Goal: Navigation & Orientation: Understand site structure

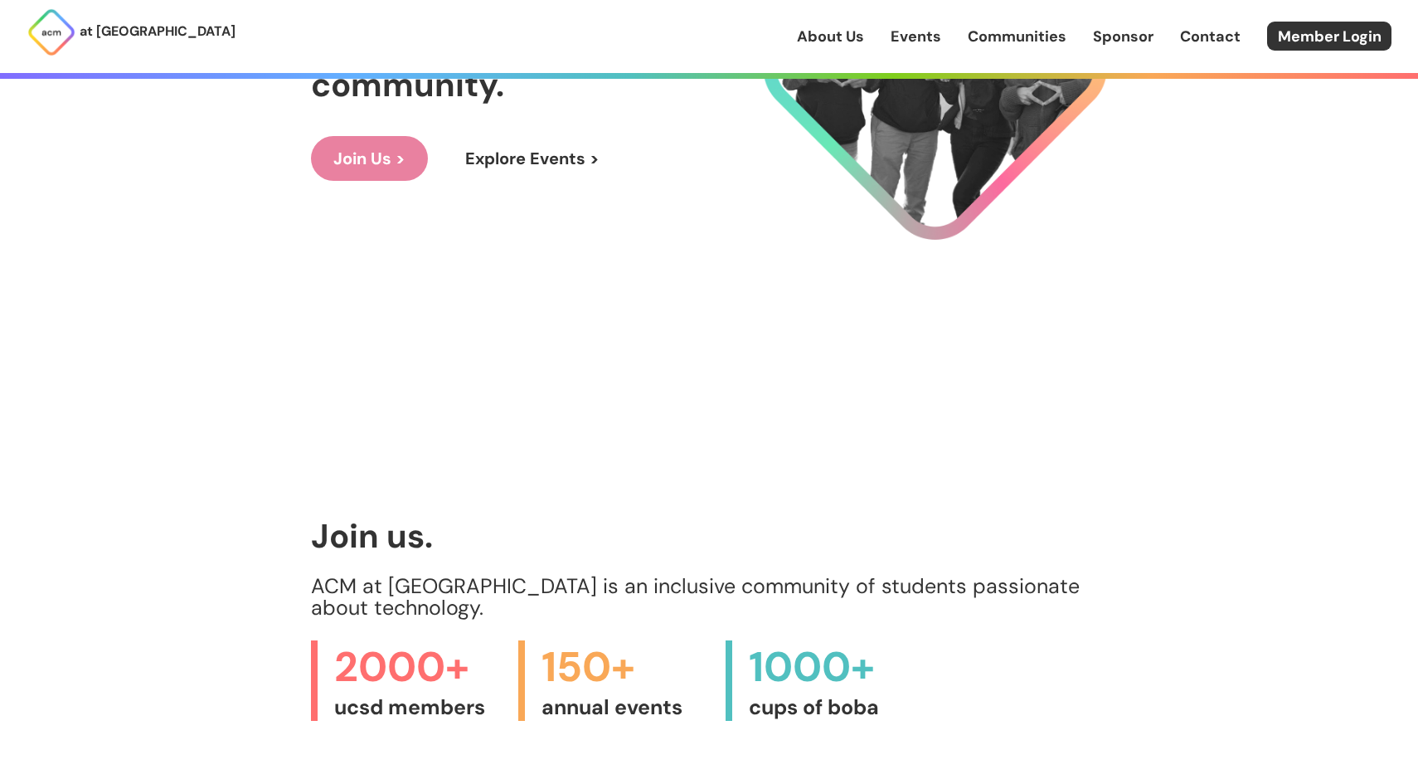
scroll to position [273, 0]
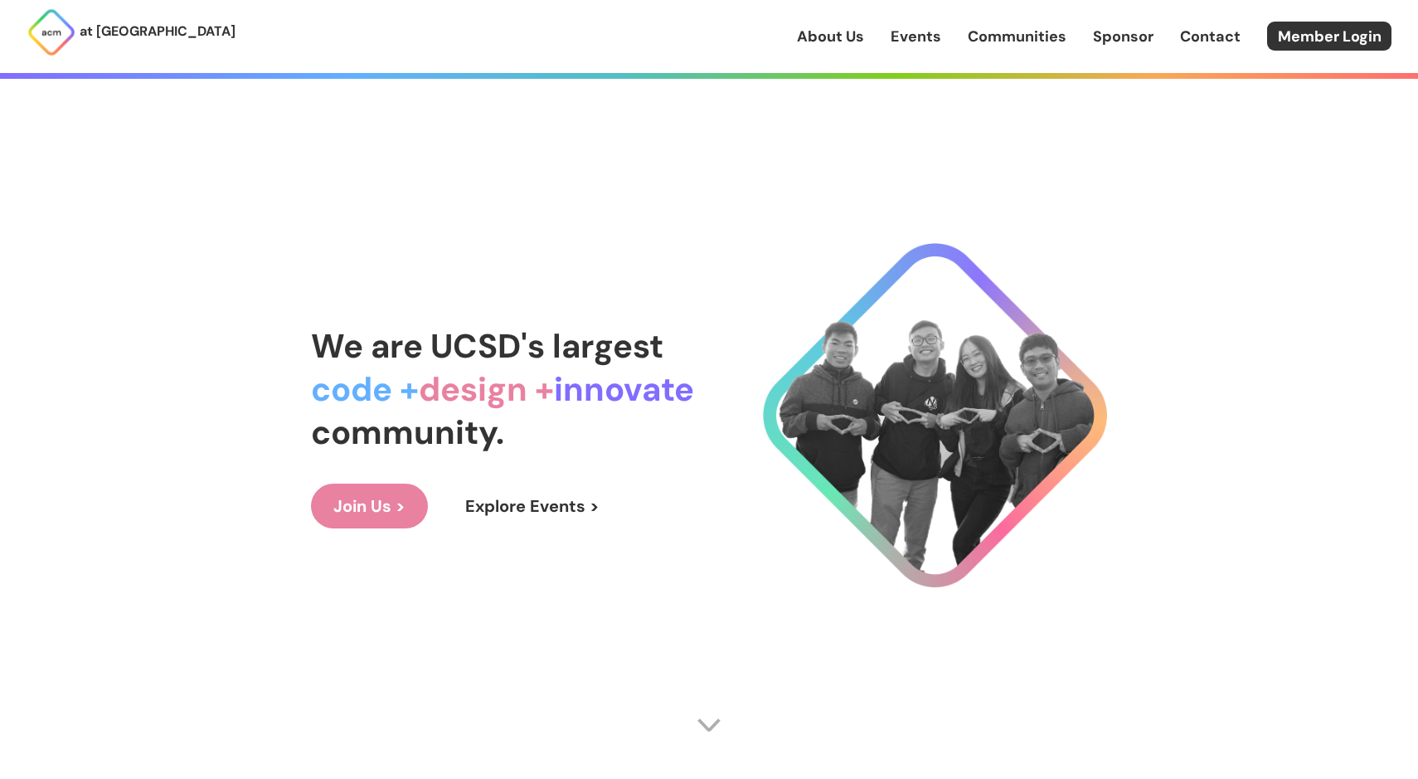
click at [914, 36] on link "Events" at bounding box center [916, 37] width 51 height 22
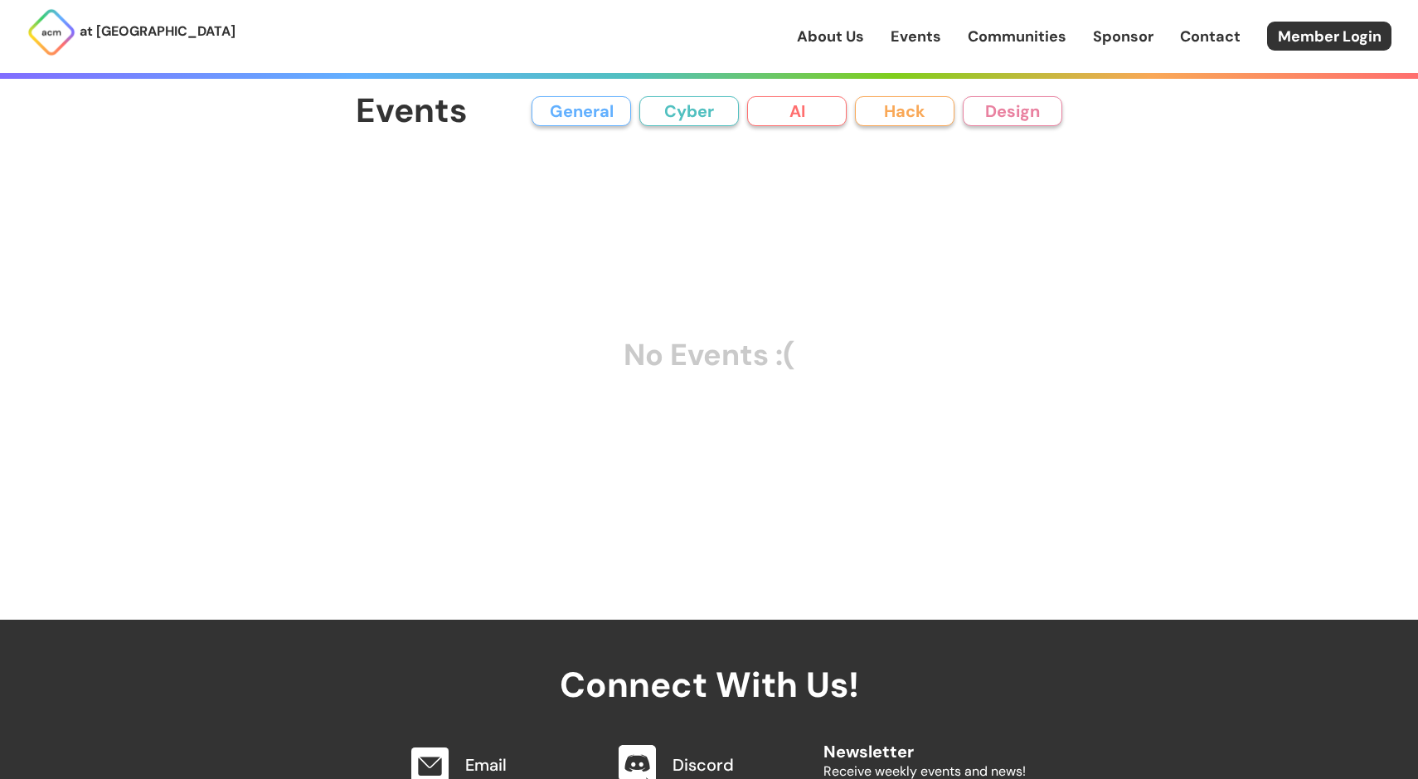
click at [829, 29] on link "About Us" at bounding box center [830, 37] width 67 height 22
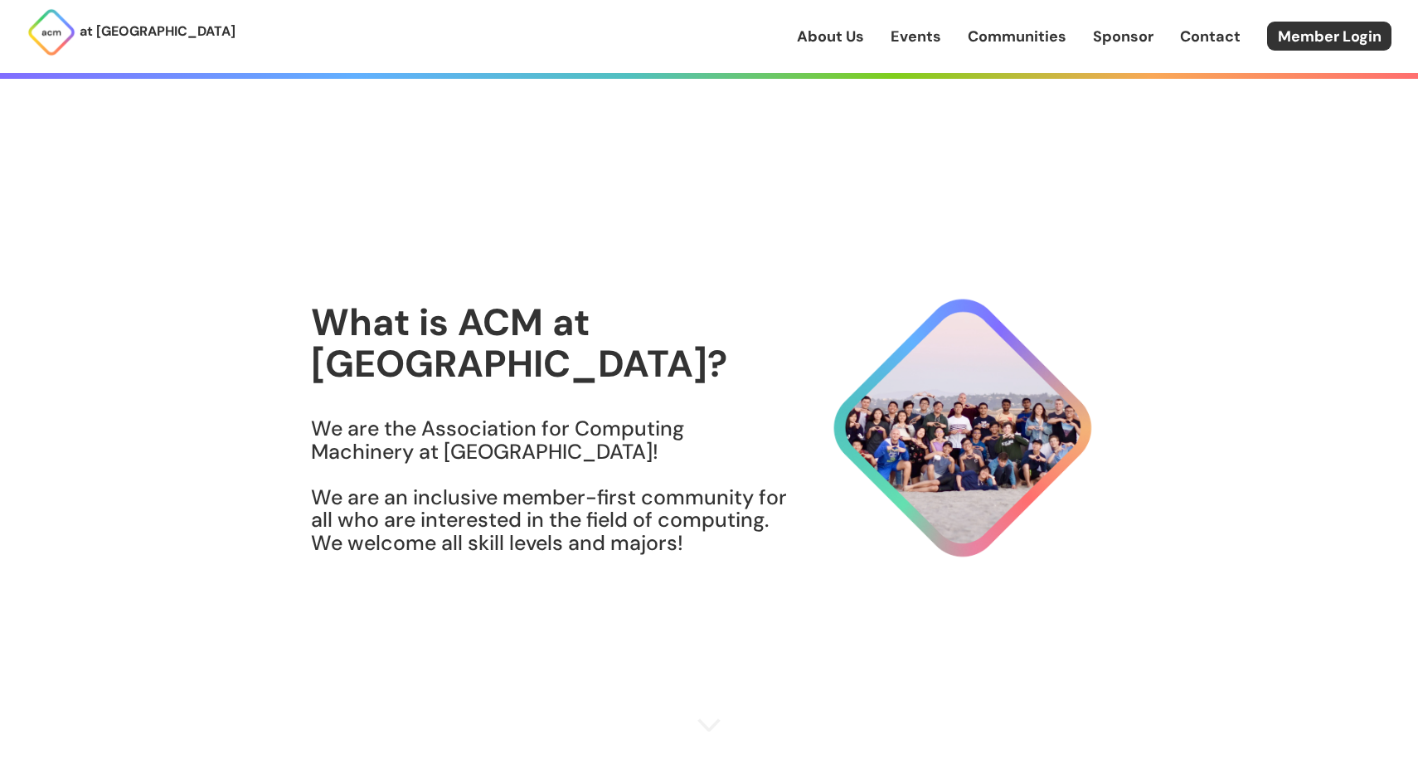
click at [1111, 40] on link "Sponsor" at bounding box center [1123, 37] width 61 height 22
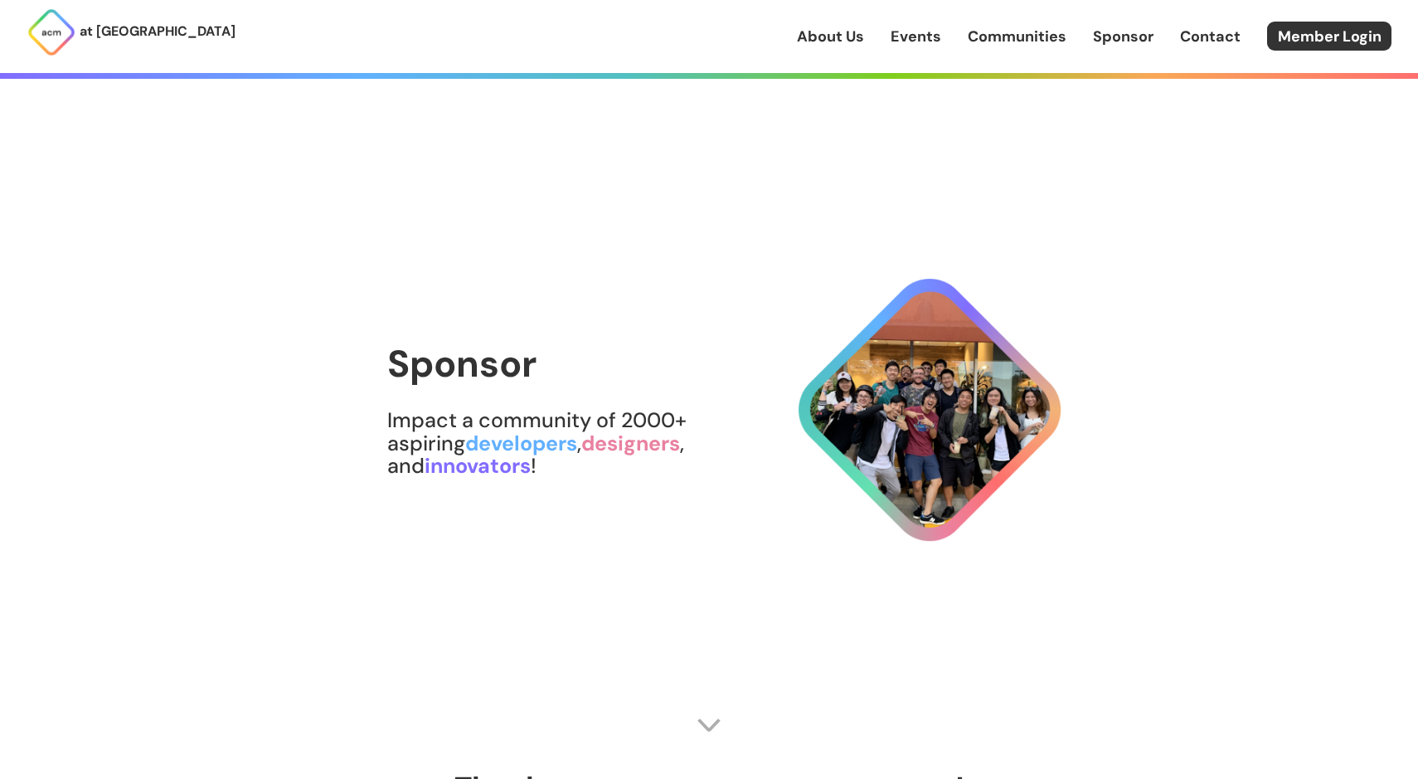
click at [1189, 36] on link "Contact" at bounding box center [1210, 37] width 61 height 22
